Goal: Task Accomplishment & Management: Use online tool/utility

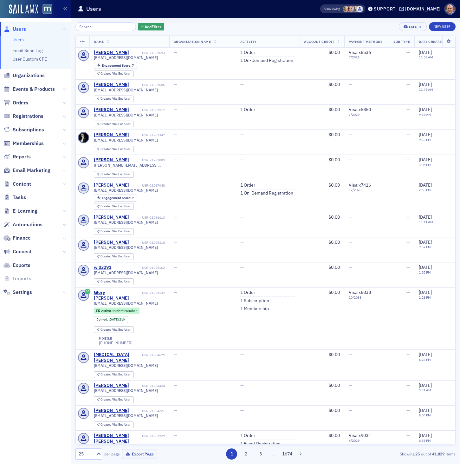
click at [63, 169] on icon at bounding box center [64, 170] width 4 height 4
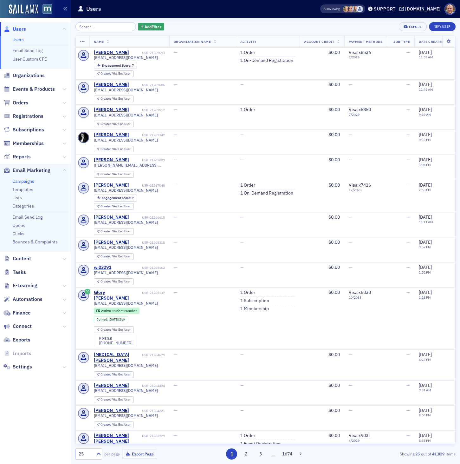
click at [28, 181] on link "Campaigns" at bounding box center [23, 181] width 22 height 6
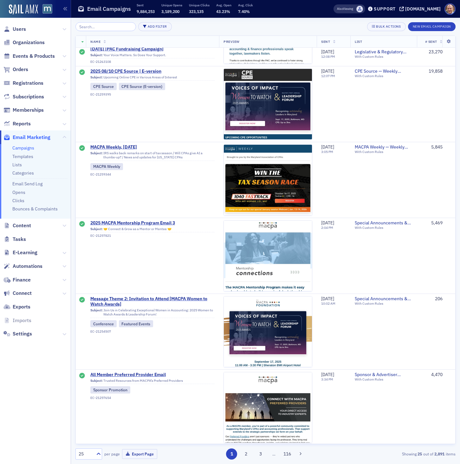
scroll to position [1122, 0]
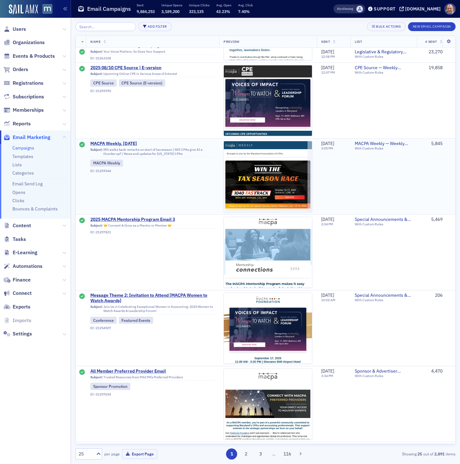
click at [115, 142] on span "MACPA Weekly, [DATE]" at bounding box center [152, 144] width 124 height 6
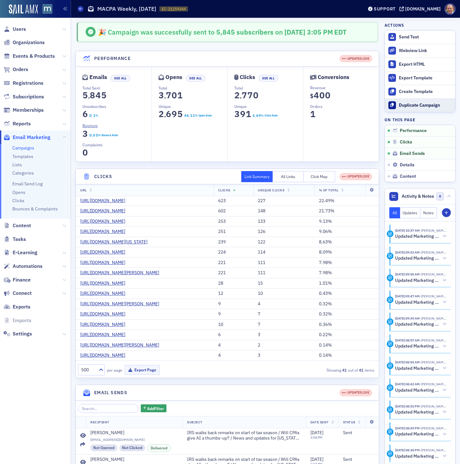
click at [411, 103] on div "Duplicate Campaign" at bounding box center [425, 105] width 53 height 6
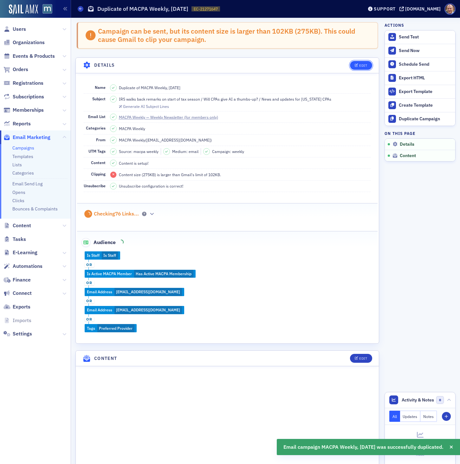
click at [367, 66] on div "Edit" at bounding box center [363, 65] width 8 height 3
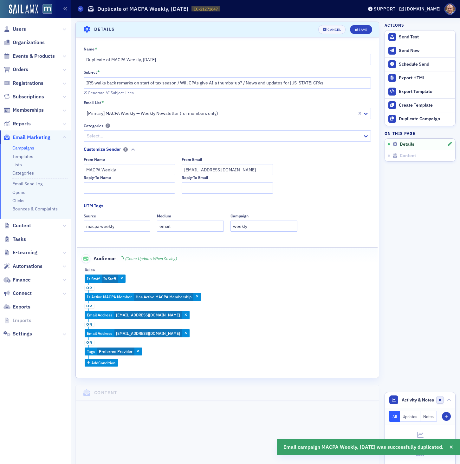
scroll to position [36, 0]
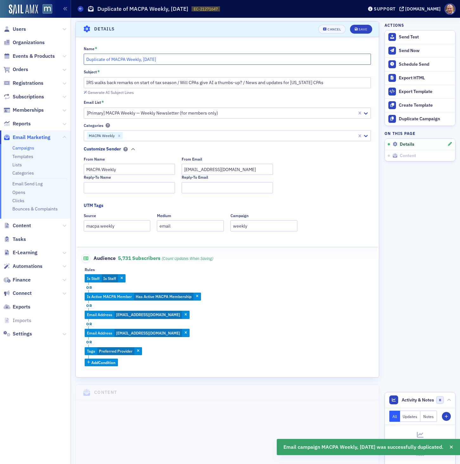
click at [163, 57] on input "Duplicate of MACPA Weekly, [DATE]" at bounding box center [228, 59] width 288 height 11
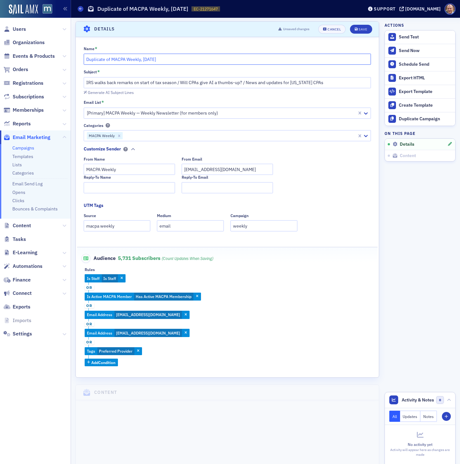
drag, startPoint x: 111, startPoint y: 59, endPoint x: 82, endPoint y: 59, distance: 29.2
click at [82, 59] on div "Name * Duplicate of MACPA Weekly, [DATE] Subject * IRS walks back remarks on st…" at bounding box center [227, 206] width 303 height 320
type input "MACPA Weekly, [DATE]"
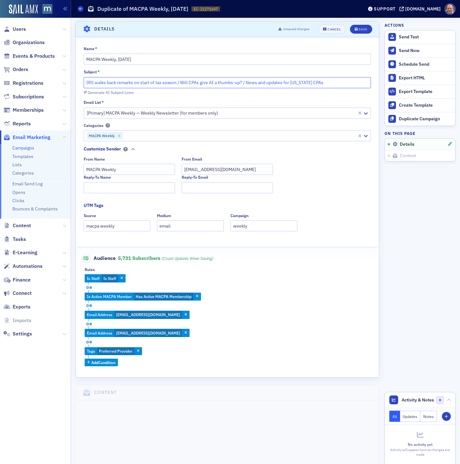
drag, startPoint x: 177, startPoint y: 82, endPoint x: 85, endPoint y: 81, distance: 91.7
click at [85, 81] on input "IRS walks back remarks on start of tax season / Will CPAs give AI a thumbs-up? …" at bounding box center [228, 82] width 288 height 11
paste input "[PERSON_NAME] options for replacing IRS chief"
drag, startPoint x: 167, startPoint y: 82, endPoint x: 229, endPoint y: 81, distance: 61.5
click at [229, 81] on input "[PERSON_NAME] options for replacing IRS chief / Will CPAs give AI a thumbs-up? …" at bounding box center [228, 82] width 288 height 11
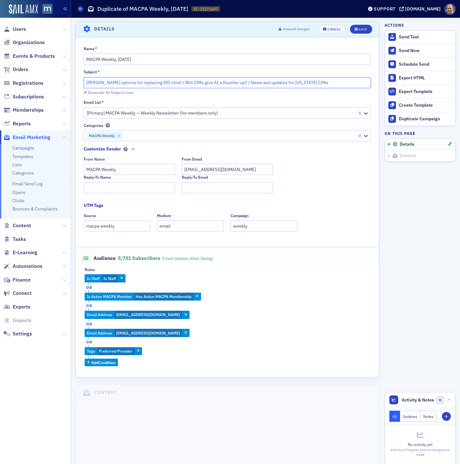
paste input "Accounting salaries soar in [DATE]"
type input "[PERSON_NAME] options for replacing IRS chief / Accounting salaries soar / News…"
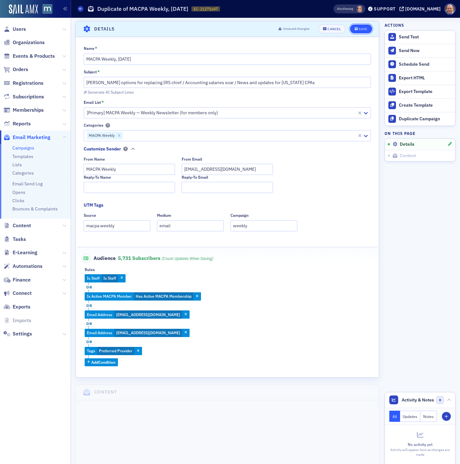
click at [362, 27] on div "Save" at bounding box center [363, 28] width 9 height 3
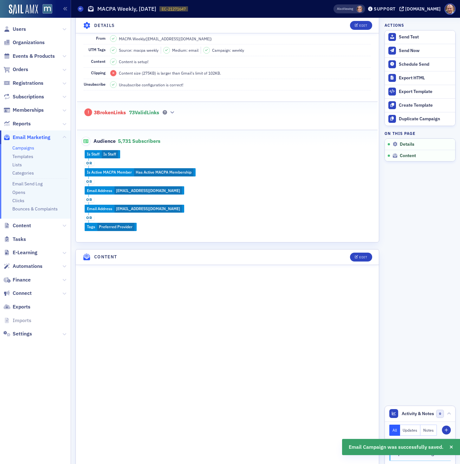
scroll to position [324, 0]
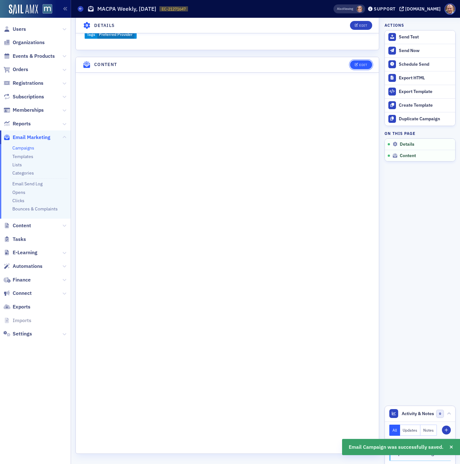
click at [360, 65] on div "Edit" at bounding box center [363, 64] width 8 height 3
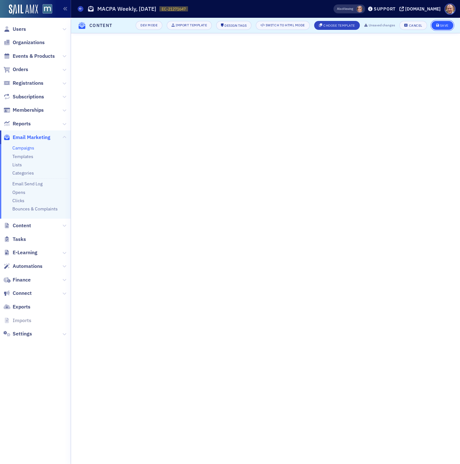
click at [441, 24] on div "Save" at bounding box center [444, 25] width 9 height 3
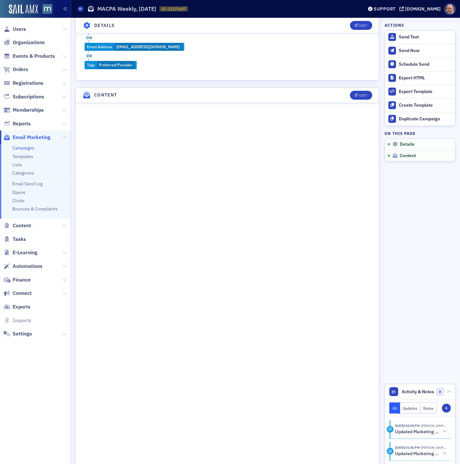
scroll to position [324, 0]
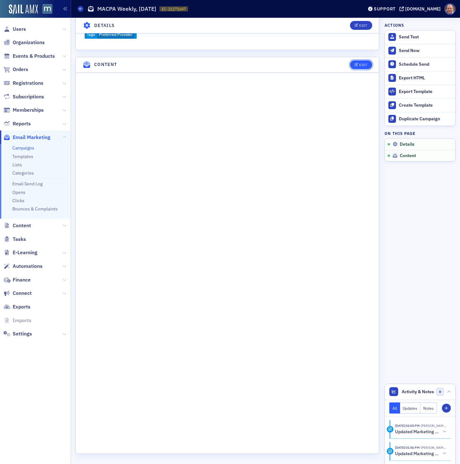
click at [361, 61] on button "Edit" at bounding box center [361, 64] width 22 height 9
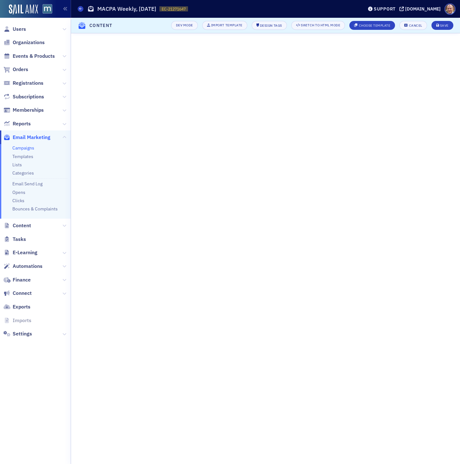
scroll to position [0, 0]
click at [443, 26] on div "Save" at bounding box center [444, 25] width 9 height 3
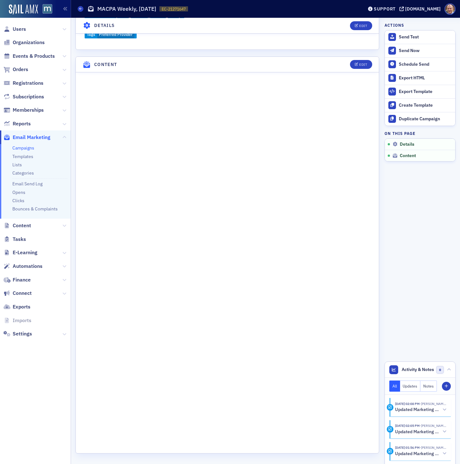
scroll to position [324, 0]
